Goal: Check status: Check status

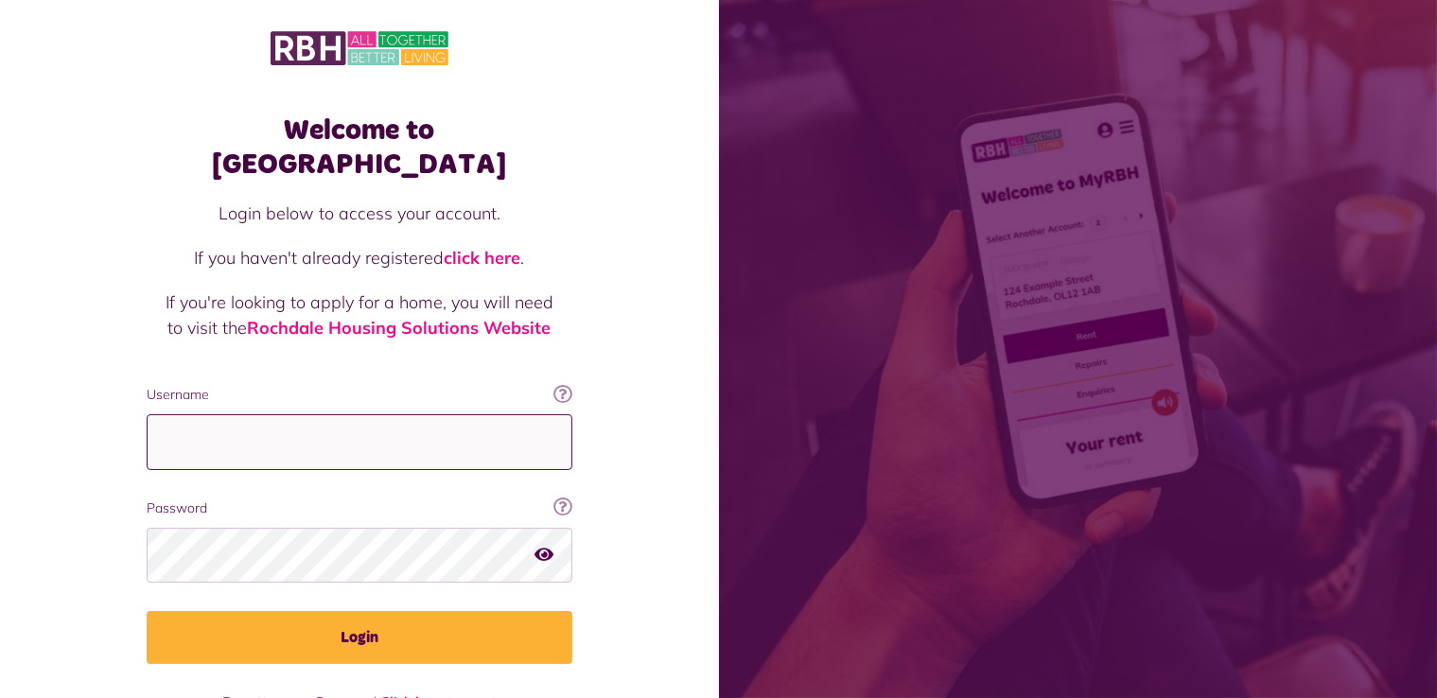
click at [473, 414] on input "Username" at bounding box center [360, 442] width 426 height 56
click at [397, 414] on input "**********" at bounding box center [360, 442] width 426 height 56
drag, startPoint x: 397, startPoint y: 406, endPoint x: 265, endPoint y: 383, distance: 134.4
click at [307, 414] on input "**********" at bounding box center [360, 442] width 426 height 56
type input "*"
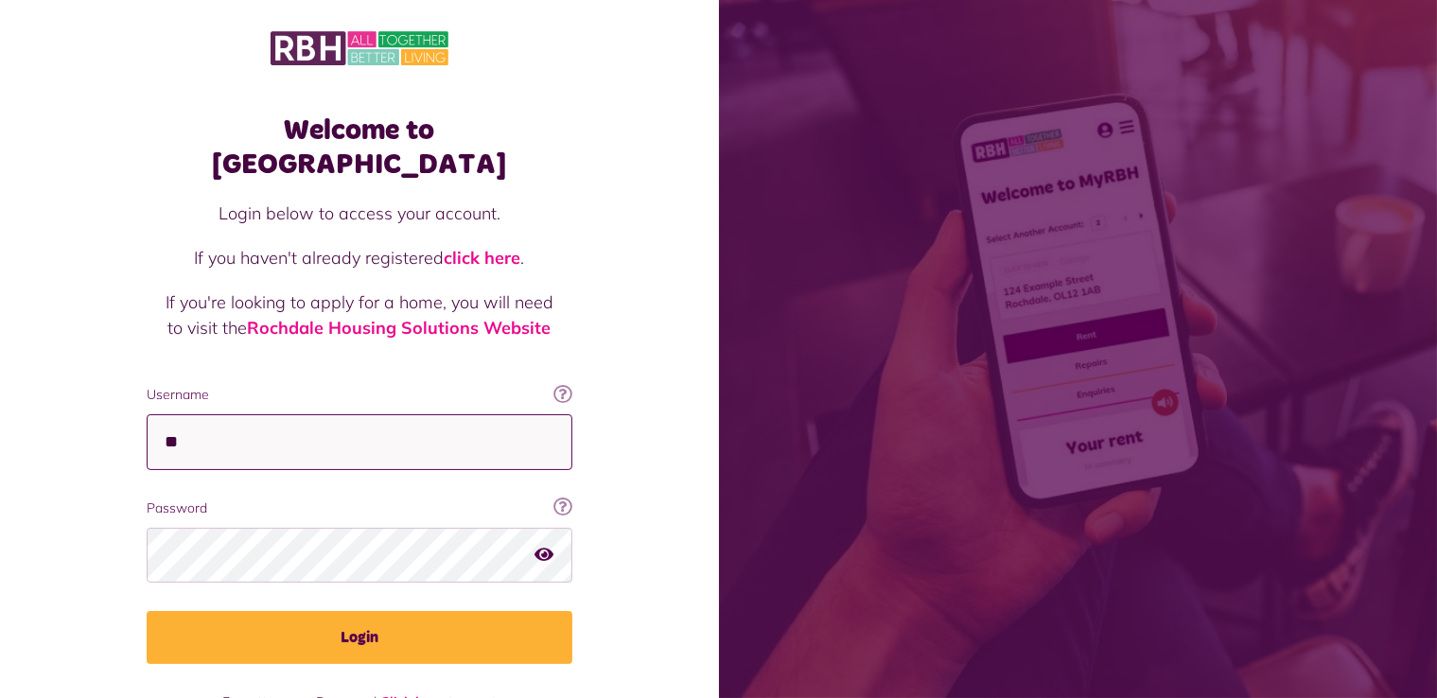
type input "*"
type input "**********"
click at [332, 499] on label "Password" at bounding box center [360, 509] width 426 height 20
drag, startPoint x: 541, startPoint y: 524, endPoint x: 541, endPoint y: 514, distance: 10.4
click at [541, 546] on icon "button" at bounding box center [544, 554] width 19 height 17
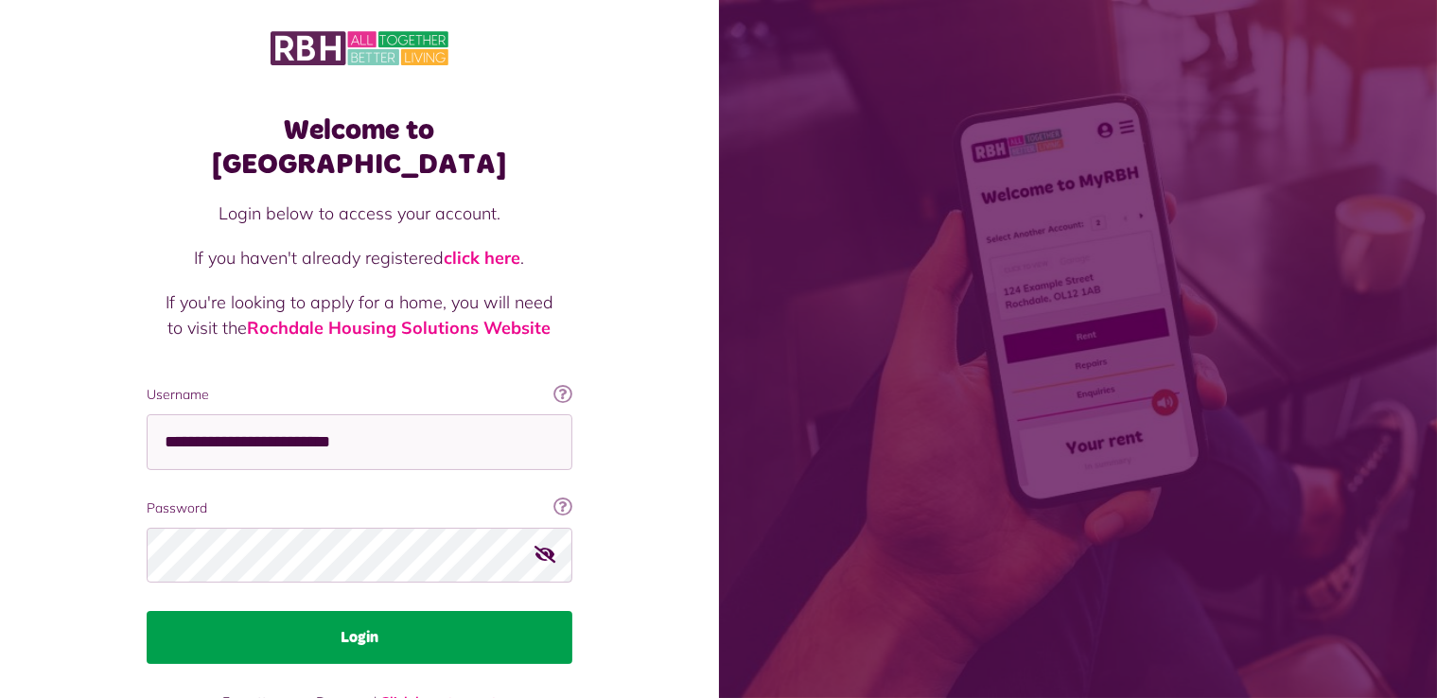
click at [360, 611] on button "Login" at bounding box center [360, 637] width 426 height 53
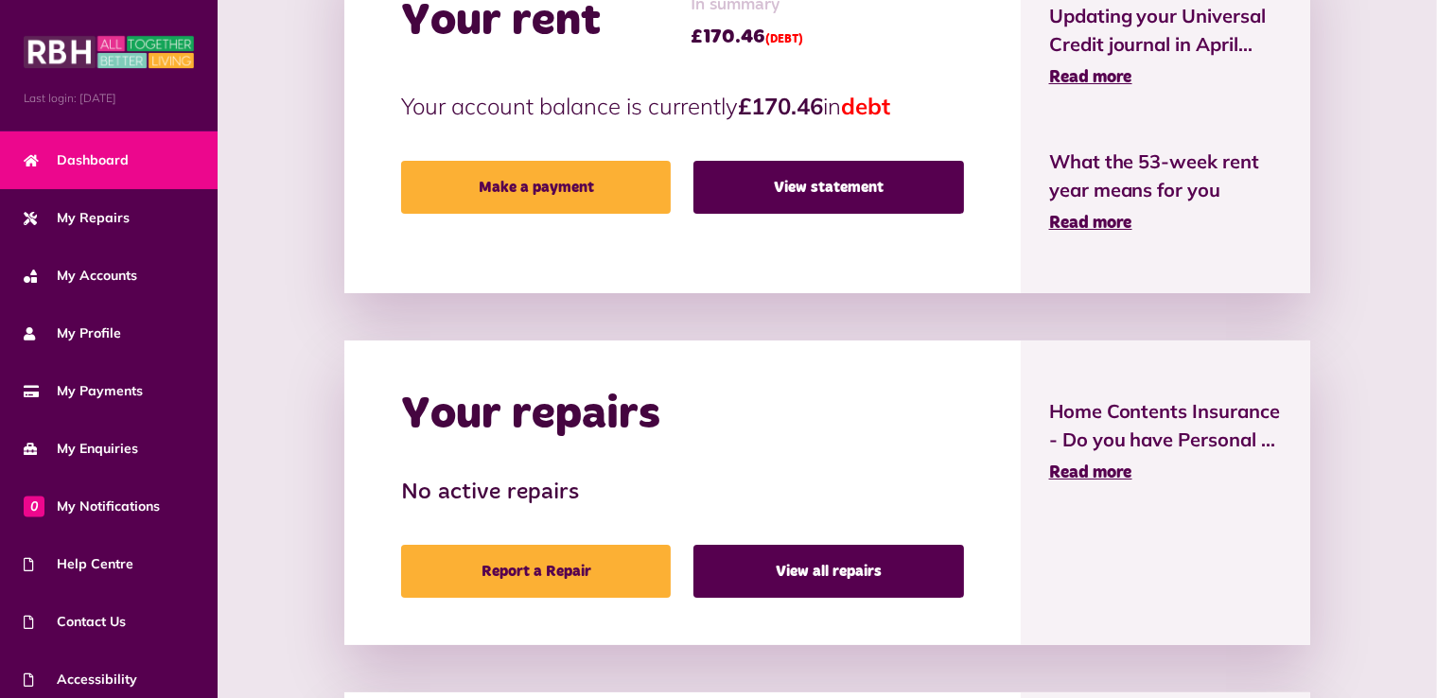
scroll to position [530, 0]
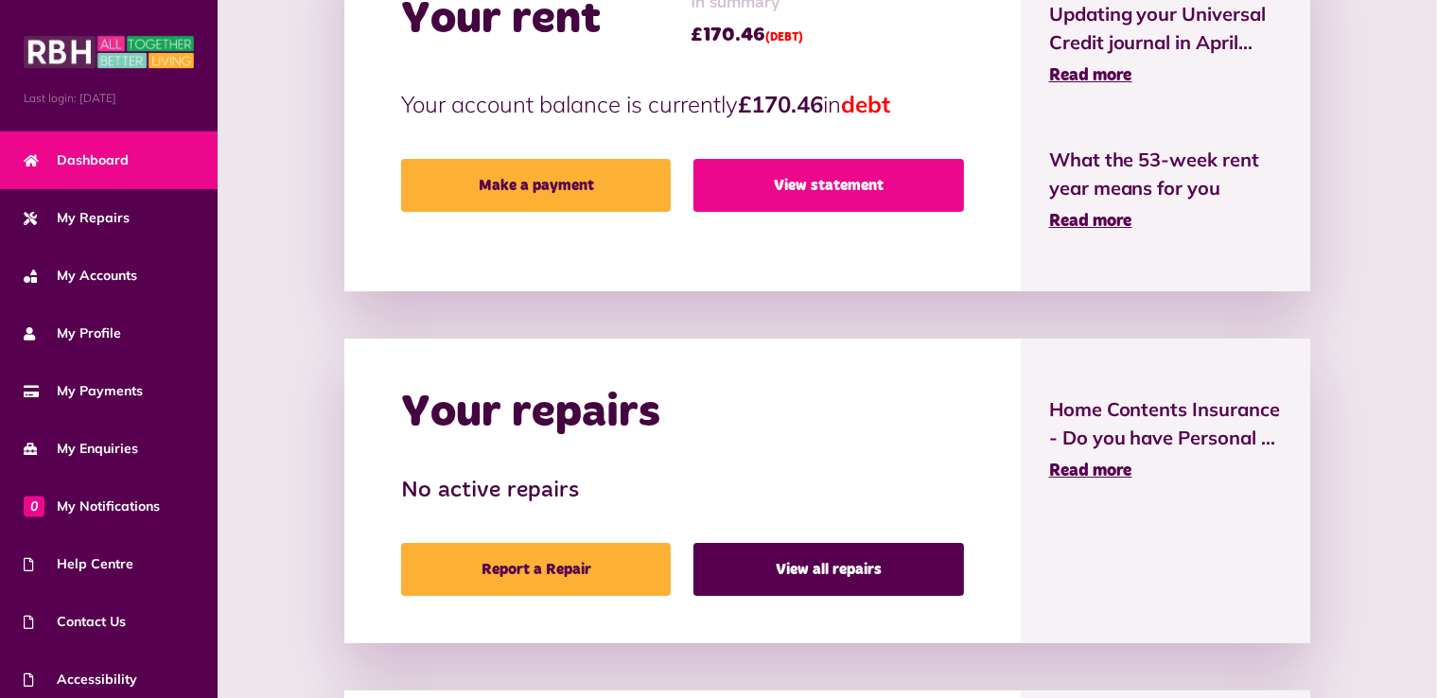
click at [896, 184] on link "View statement" at bounding box center [828, 185] width 270 height 53
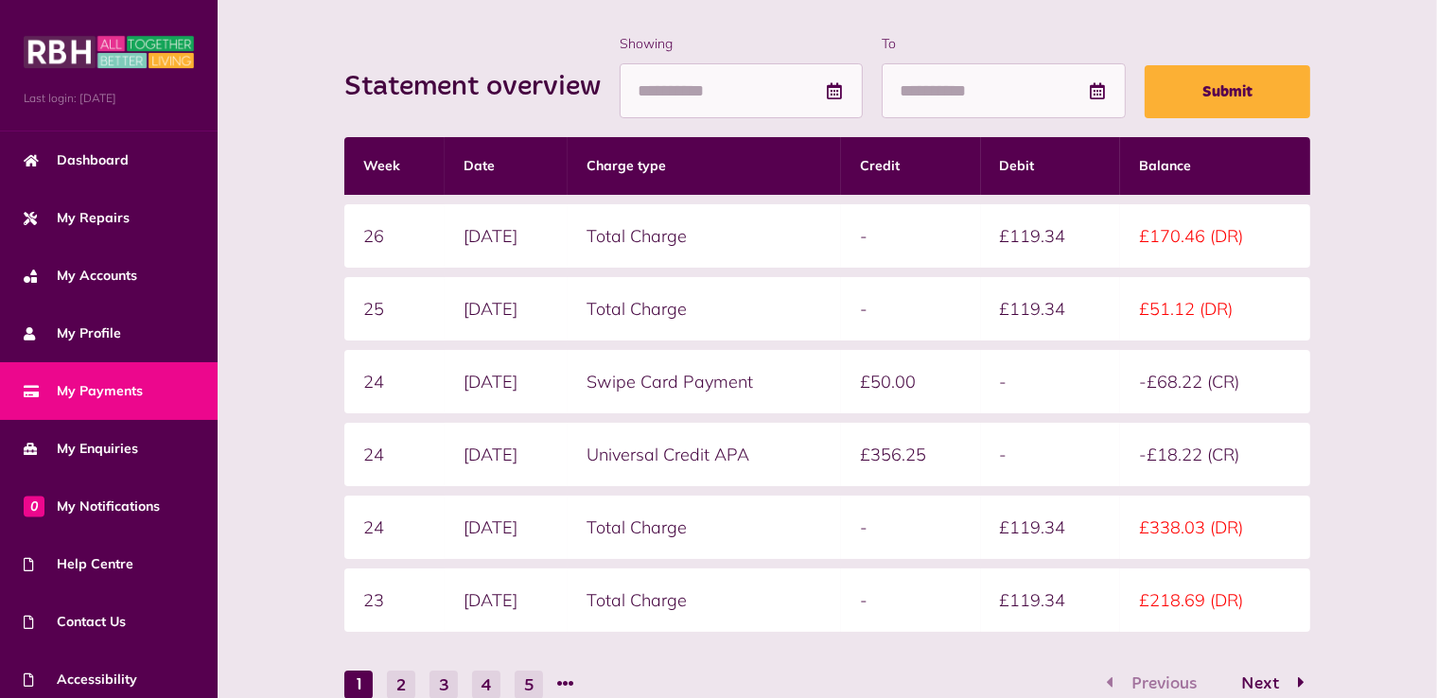
scroll to position [303, 0]
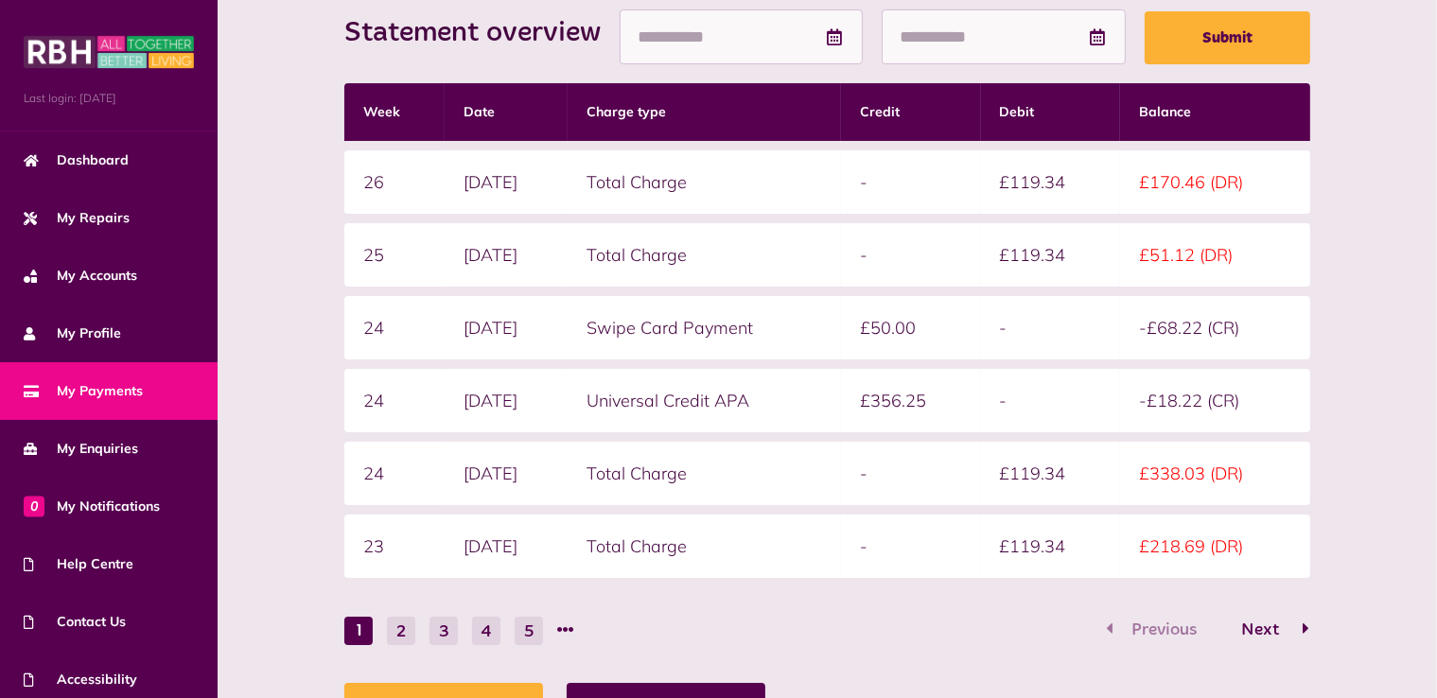
click at [1262, 614] on form "Statement overview Showing To Submit Week Date Charge type Credit Debit Balance…" at bounding box center [827, 312] width 966 height 665
click at [1260, 622] on span "Next" at bounding box center [1260, 630] width 66 height 17
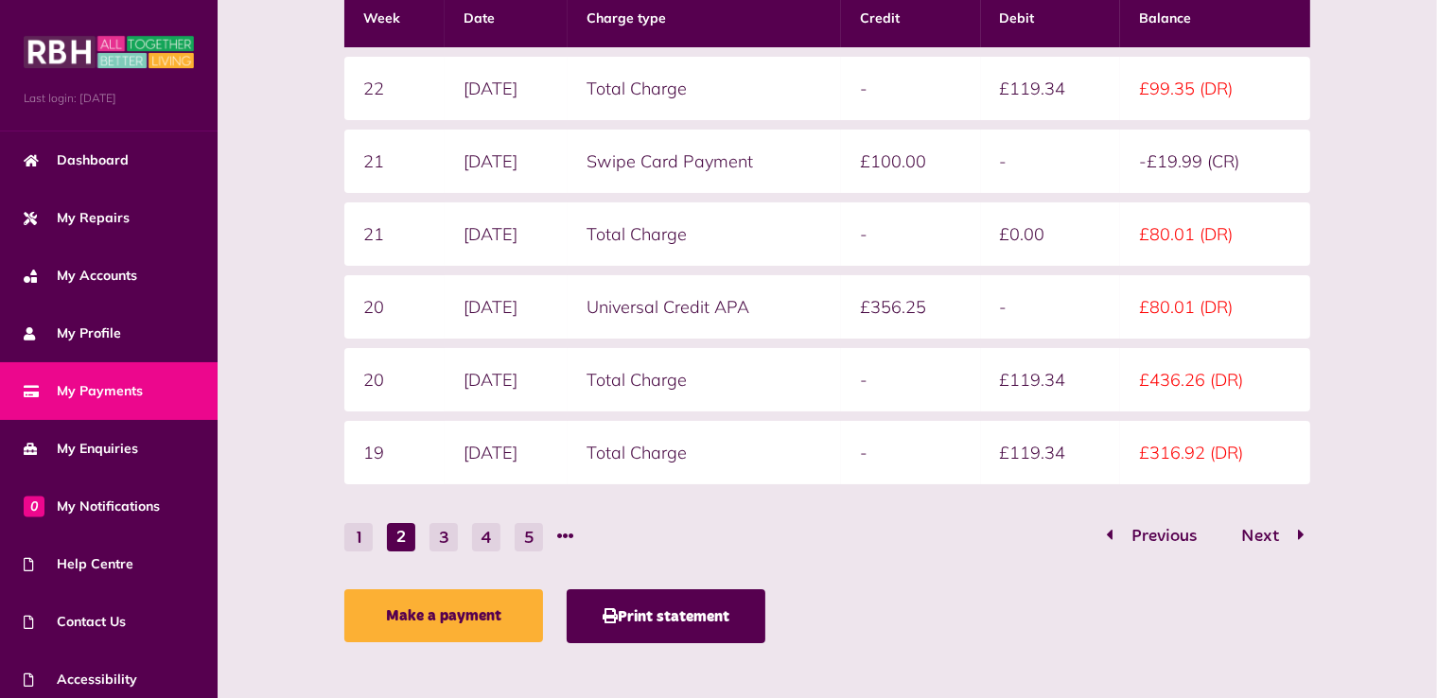
scroll to position [404, 0]
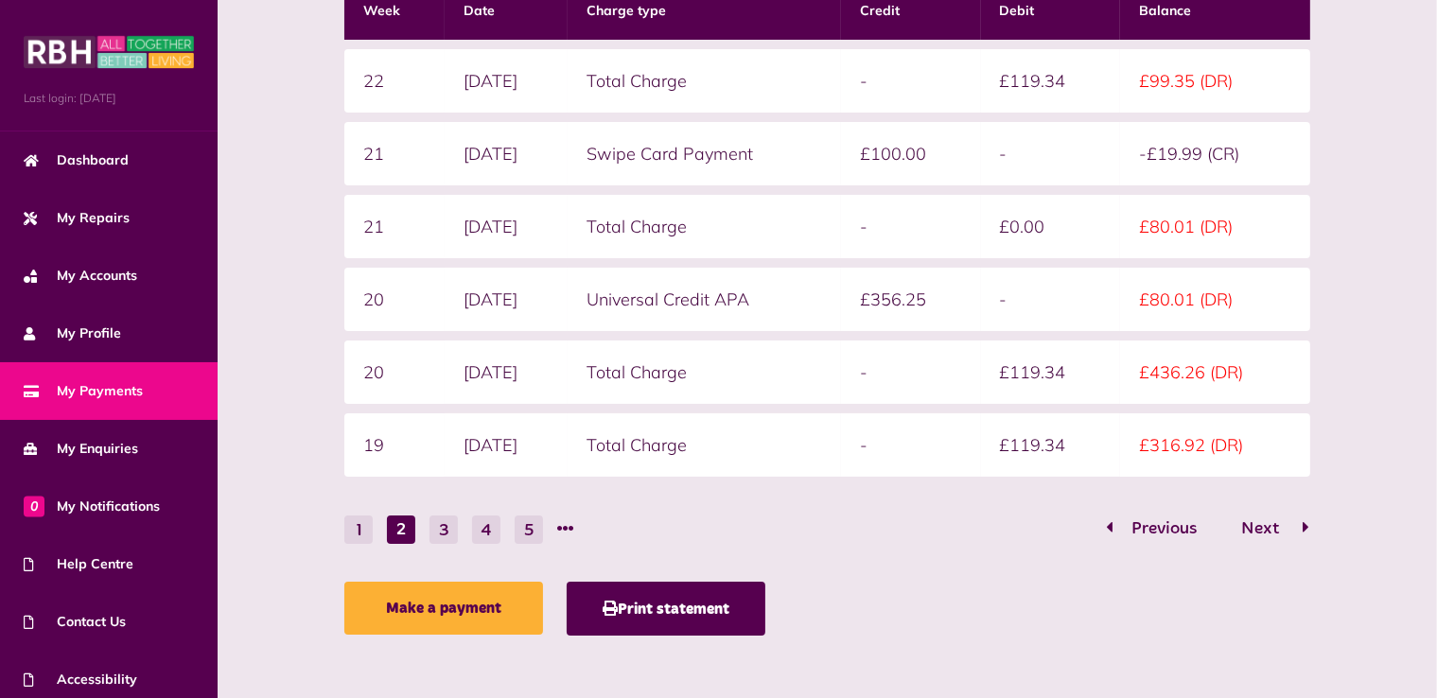
click at [1248, 520] on span "Next" at bounding box center [1260, 528] width 66 height 17
